Goal: Task Accomplishment & Management: Use online tool/utility

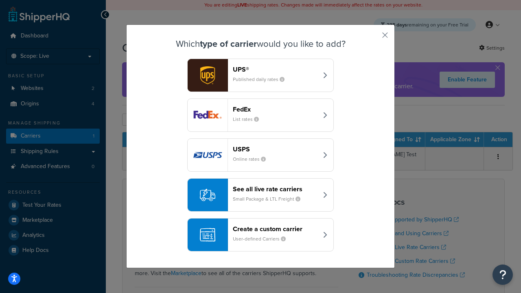
click at [260, 235] on div "Create a custom carrier User-defined Carriers" at bounding box center [275, 235] width 85 height 20
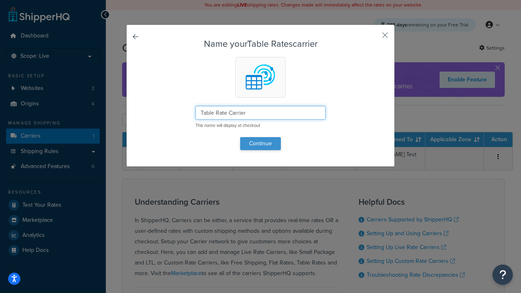
type input "Table Rate Carrier"
click at [260, 143] on button "Continue" at bounding box center [260, 143] width 41 height 13
